Goal: Go to known website: Go to known website

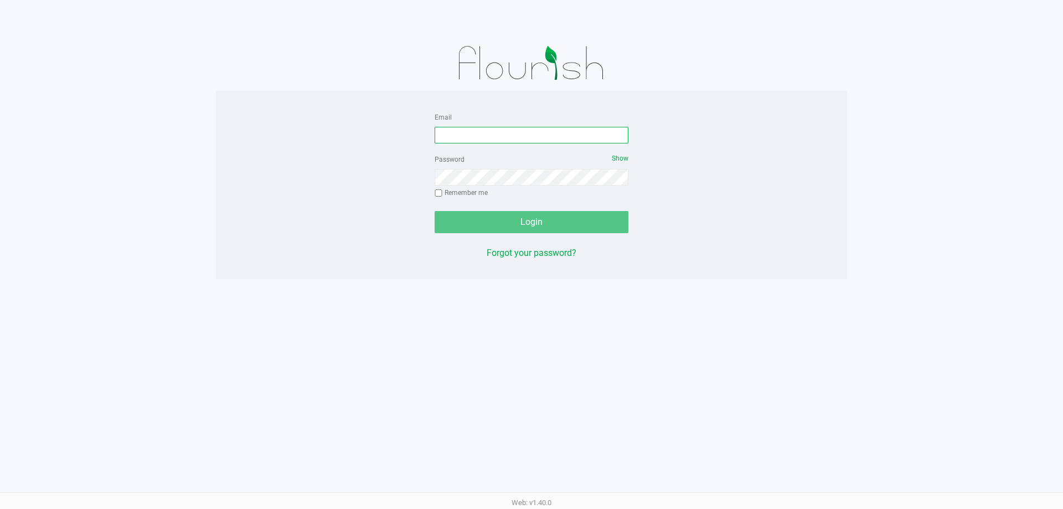
click at [457, 136] on input "Email" at bounding box center [532, 135] width 194 height 17
type input "amaines@liveparallel.com"
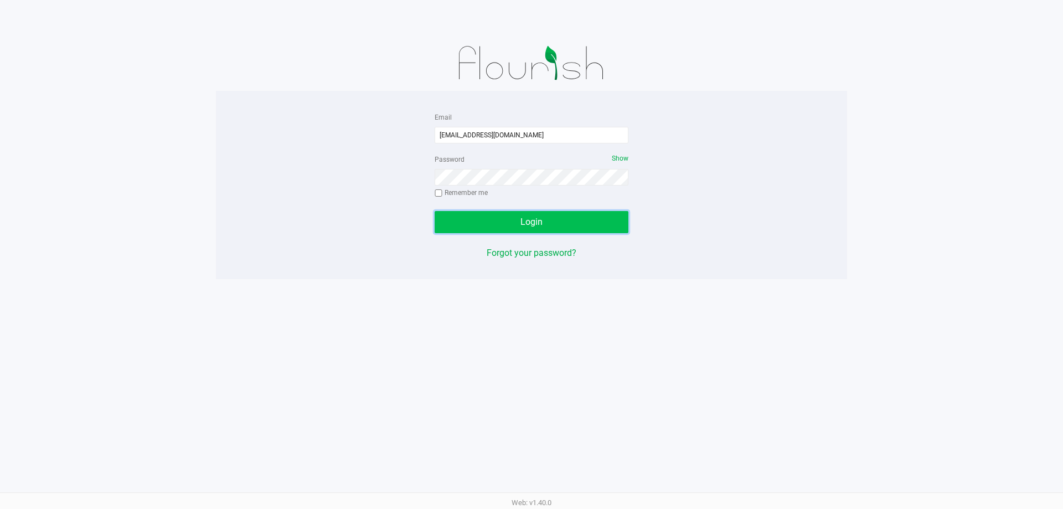
click at [490, 220] on button "Login" at bounding box center [532, 222] width 194 height 22
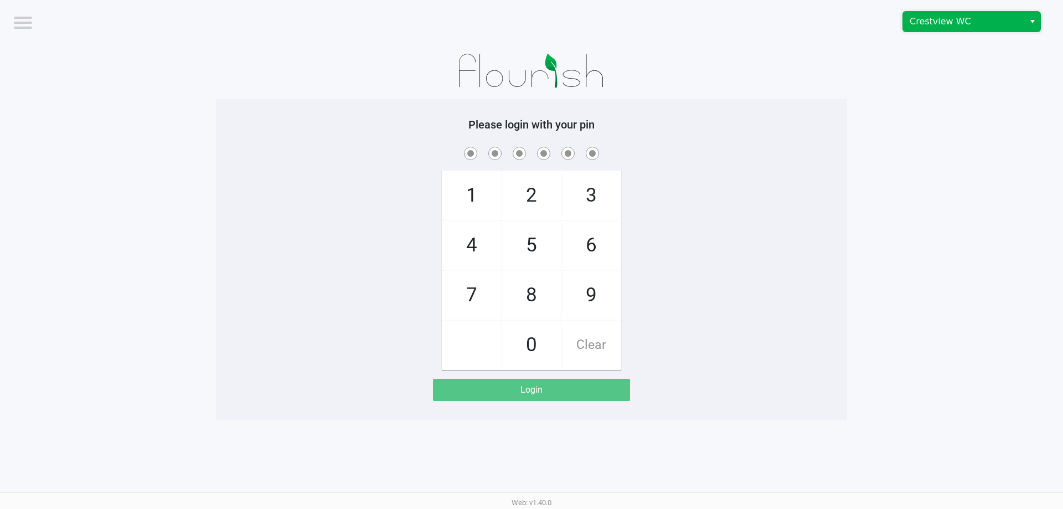
click at [965, 22] on span "Crestview WC" at bounding box center [964, 21] width 108 height 13
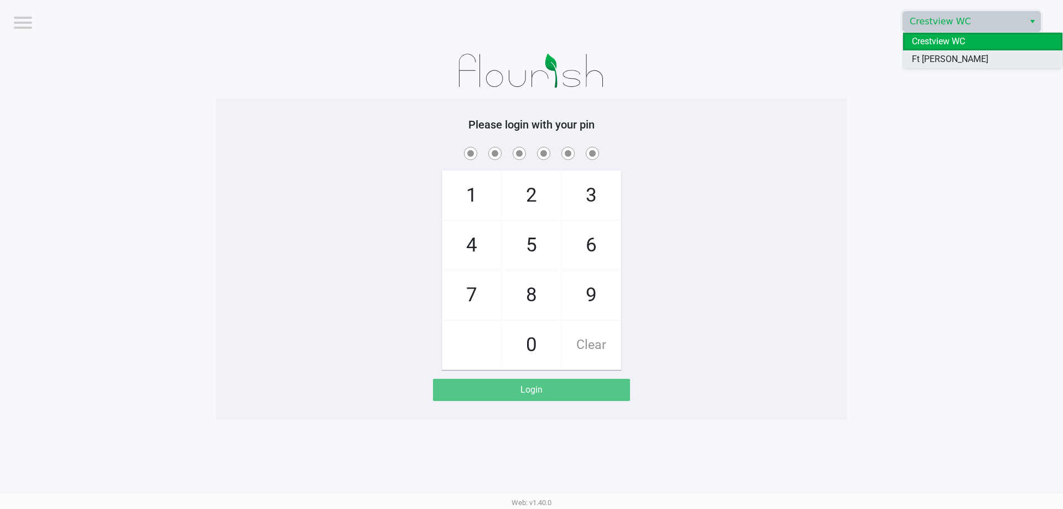
click at [947, 61] on span "Ft Walton Beach WC" at bounding box center [983, 66] width 142 height 27
